Goal: Task Accomplishment & Management: Complete application form

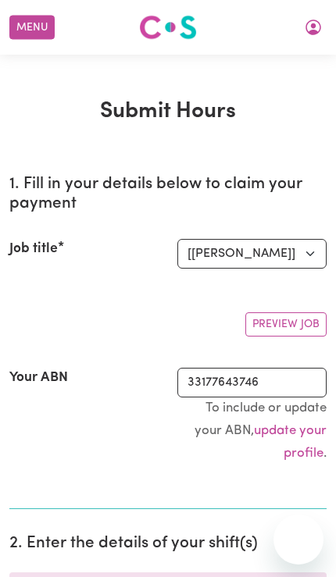
select select "14115"
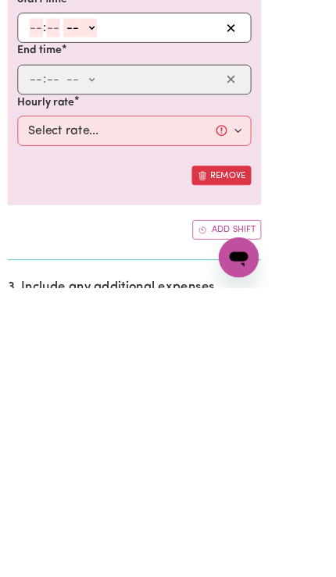
type input "3"
type input "0"
click at [106, 256] on select "-- AM PM" at bounding box center [97, 252] width 42 height 23
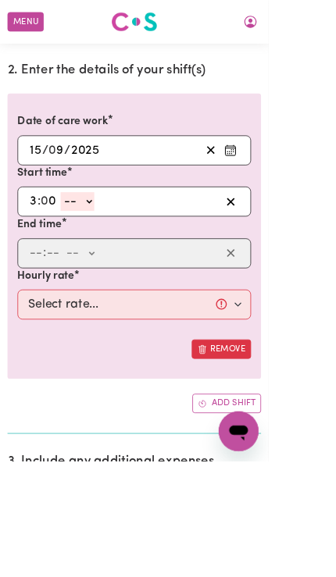
select select "pm"
type input "15:00"
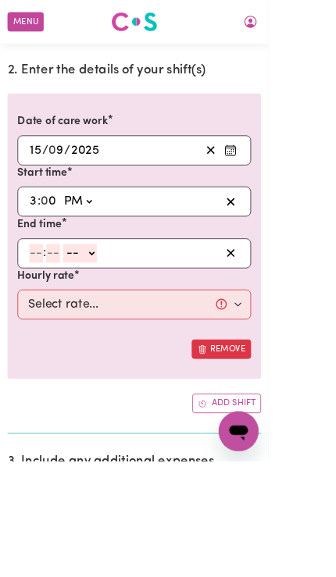
click at [37, 312] on input "number" at bounding box center [45, 316] width 17 height 23
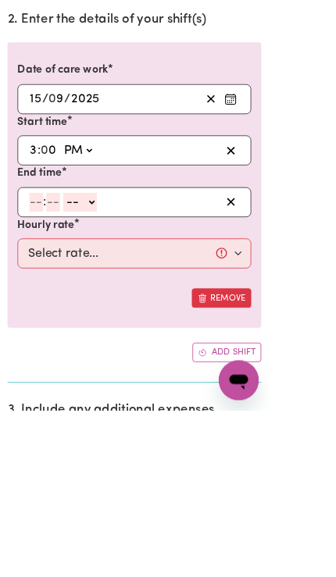
type input "8"
type input "0"
click at [112, 305] on select "-- AM PM" at bounding box center [98, 316] width 42 height 23
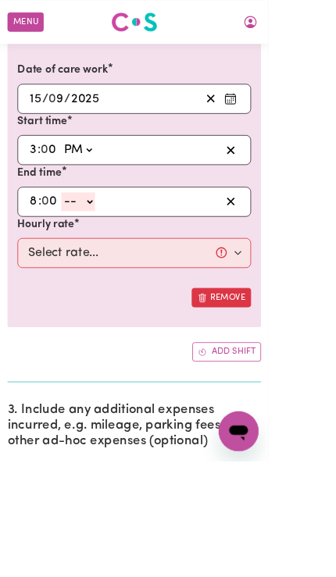
select select "pm"
type input "20:00"
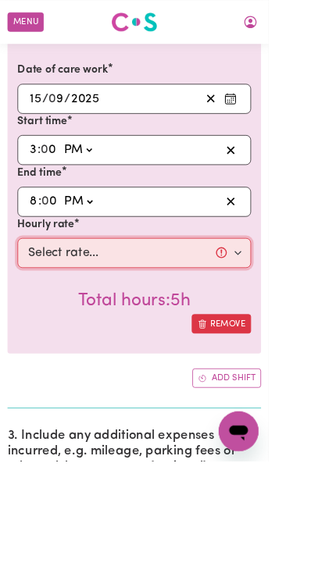
click at [41, 315] on select "Select rate... $57.17 (Weekday) $77.96 ([DATE]) $103.95 ([DATE]) $129.94 (Publi…" at bounding box center [168, 316] width 292 height 37
select select "57.17-Weekday"
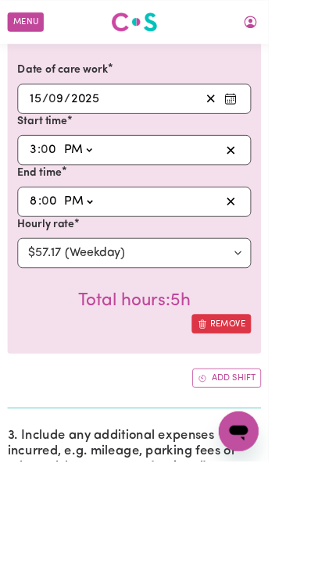
click at [304, 469] on button "Add shift" at bounding box center [284, 474] width 86 height 24
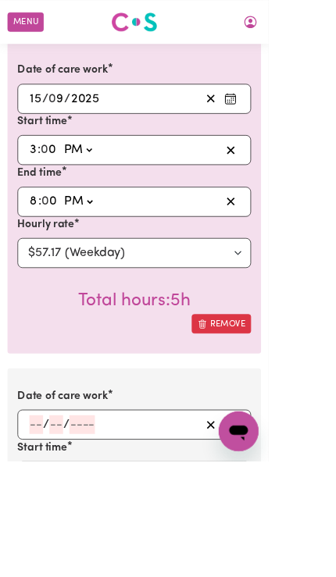
click at [298, 527] on button "Enter the date of care work" at bounding box center [288, 531] width 25 height 23
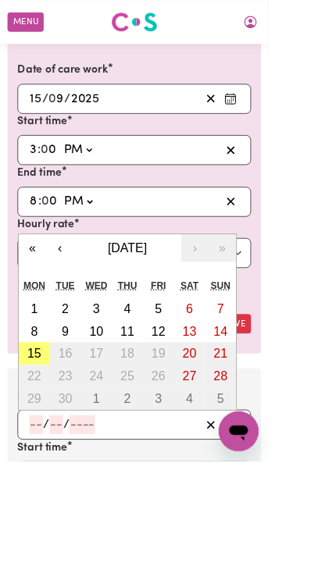
click at [41, 434] on abbr "15" at bounding box center [42, 442] width 17 height 17
type input "[DATE]"
type input "15"
type input "9"
type input "2025"
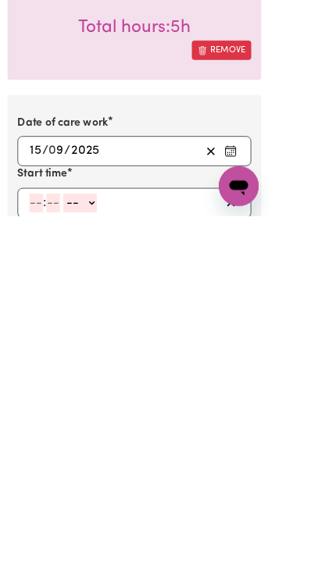
type input "8"
type input "0"
click at [112, 549] on select "-- AM PM" at bounding box center [98, 560] width 42 height 23
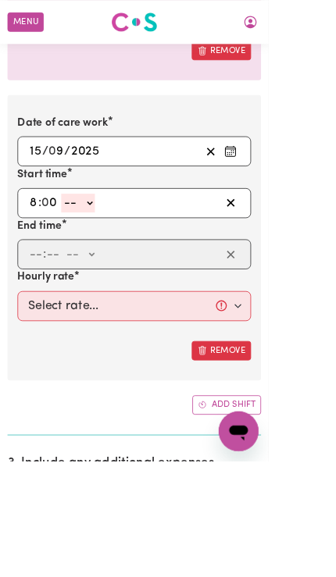
select select "pm"
type input "20:00"
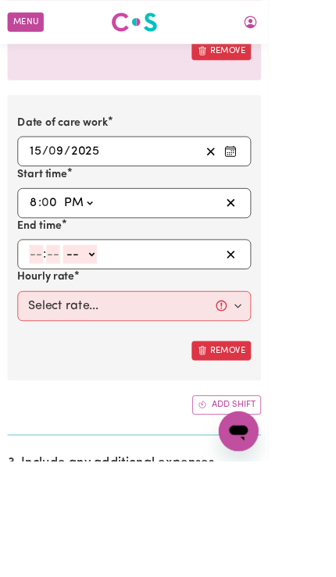
click at [38, 308] on input "number" at bounding box center [45, 317] width 17 height 23
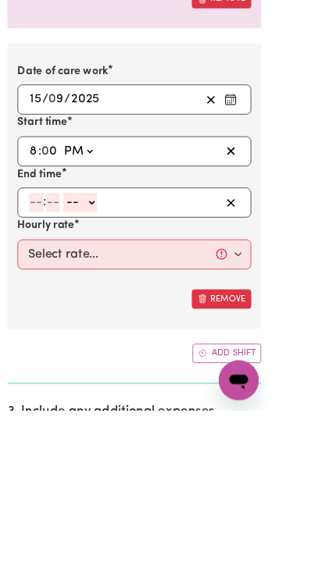
type input "9"
type input "30"
click at [106, 306] on select "-- AM PM" at bounding box center [96, 317] width 42 height 23
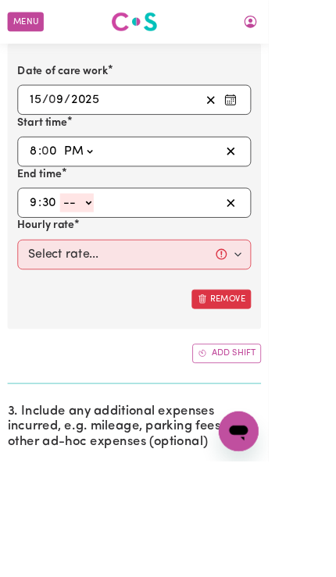
select select "pm"
type input "21:30"
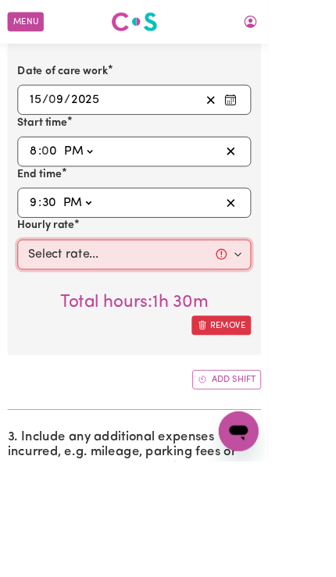
click at [57, 319] on select "Select rate... $57.17 (Weekday) $77.96 ([DATE]) $103.95 ([DATE]) $129.94 (Publi…" at bounding box center [168, 318] width 292 height 37
select select "62.37-EveningCare"
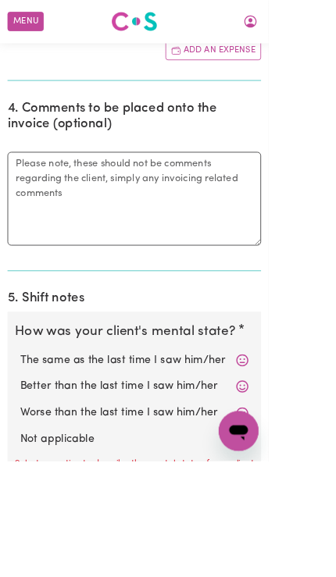
scroll to position [1580, 0]
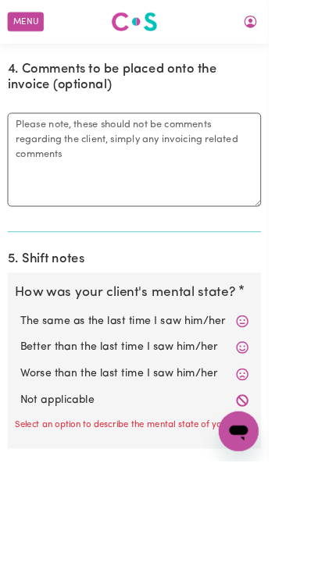
click at [293, 491] on label "Not applicable" at bounding box center [168, 501] width 286 height 20
click at [25, 490] on input "Not applicable" at bounding box center [24, 490] width 1 height 1
radio input "true"
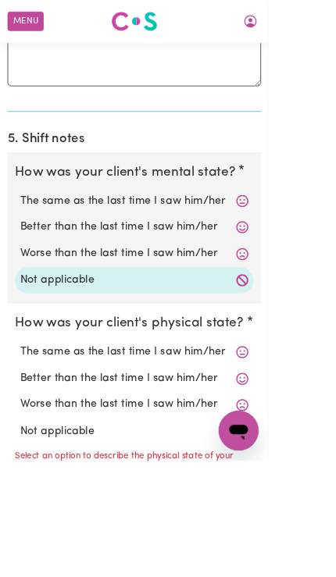
scroll to position [1731, 0]
click at [291, 529] on label "Not applicable" at bounding box center [168, 539] width 286 height 20
click at [25, 529] on input "Not applicable" at bounding box center [24, 529] width 1 height 1
radio input "true"
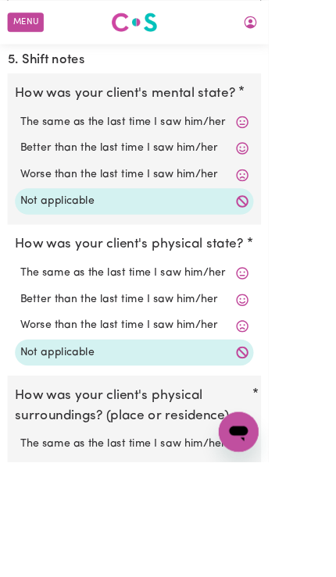
scroll to position [1829, 0]
radio input "true"
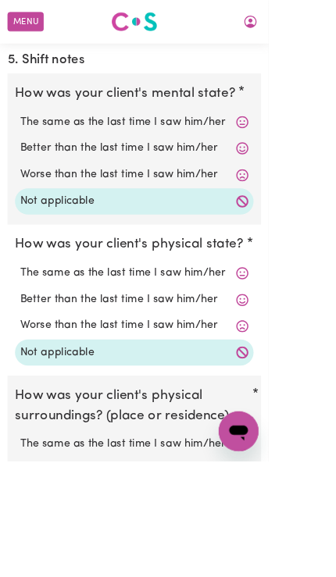
scroll to position [2139, 0]
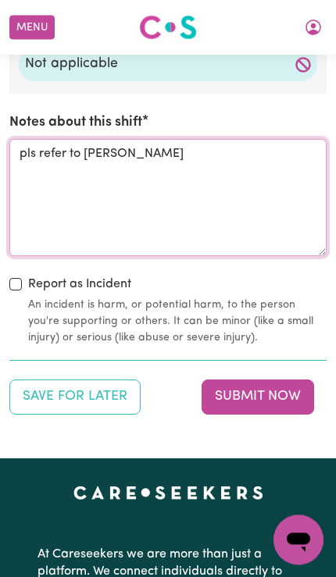
type textarea "pls refer to [PERSON_NAME]"
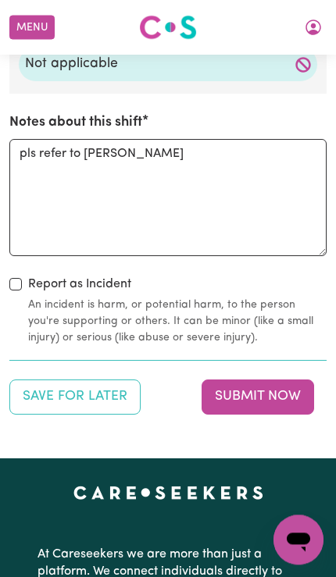
click at [287, 383] on button "Submit Now" at bounding box center [257, 397] width 112 height 34
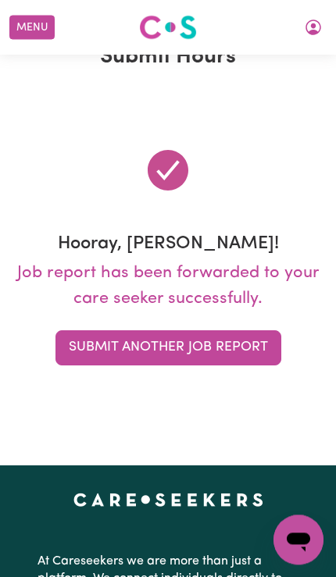
scroll to position [0, 0]
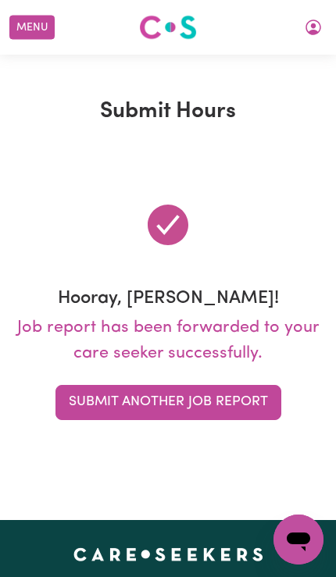
click at [309, 21] on icon "My Account" at bounding box center [313, 28] width 16 height 16
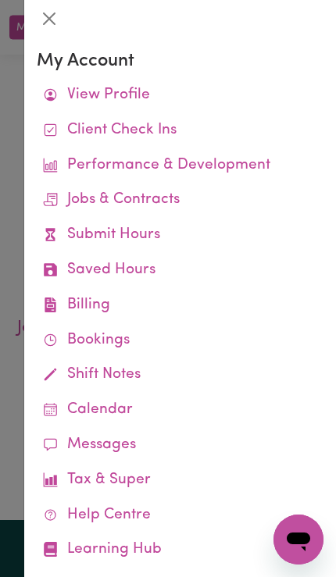
click at [0, 0] on link "Job Reports" at bounding box center [0, 0] width 0 height 0
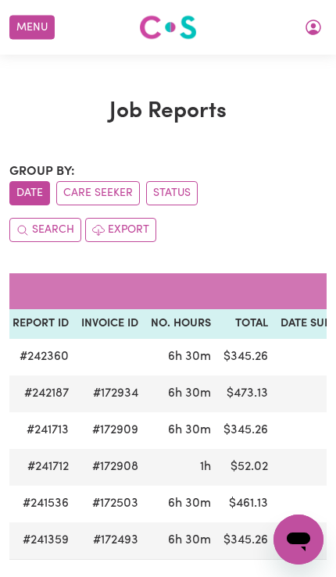
scroll to position [0, 219]
